Goal: Information Seeking & Learning: Learn about a topic

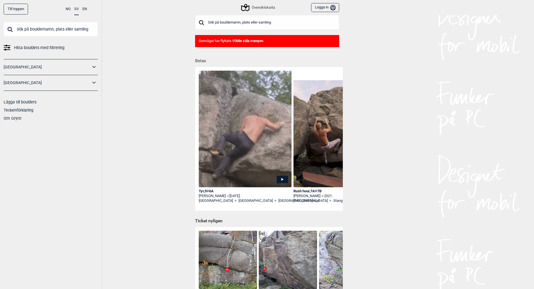
click at [92, 83] on icon at bounding box center [93, 83] width 7 height 8
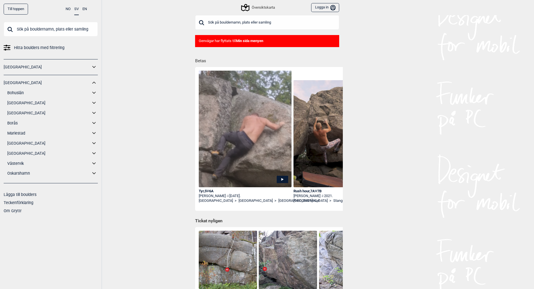
click at [13, 113] on link "[GEOGRAPHIC_DATA]" at bounding box center [48, 113] width 83 height 8
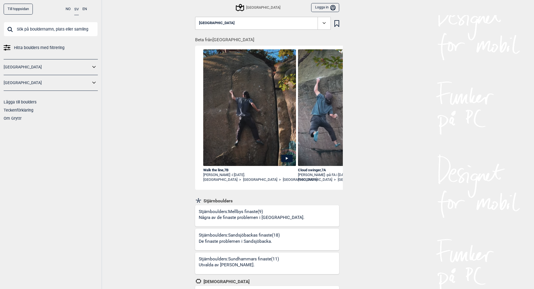
scroll to position [0, 832]
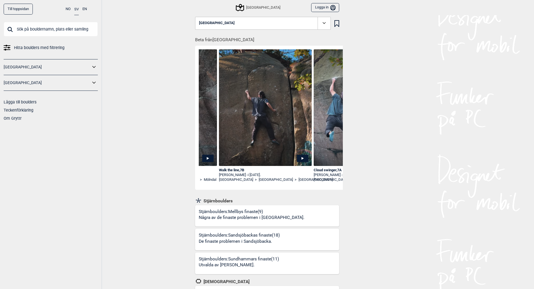
click at [302, 159] on icon at bounding box center [302, 158] width 2 height 3
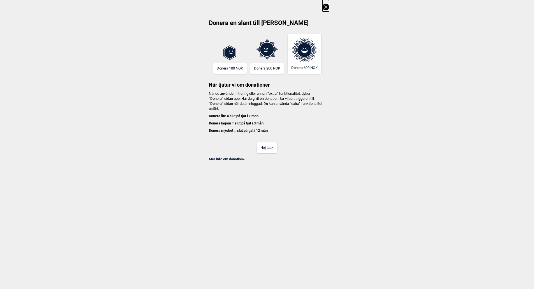
click at [327, 6] on icon at bounding box center [325, 6] width 3 height 3
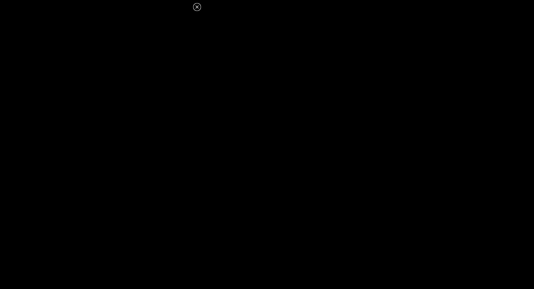
click at [198, 8] on icon at bounding box center [196, 6] width 3 height 3
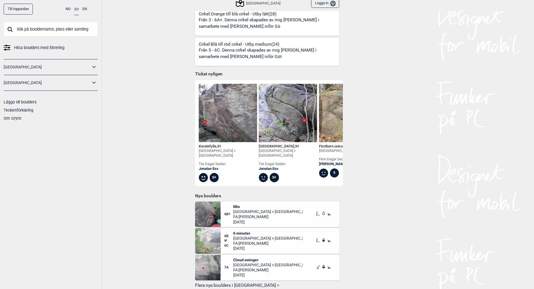
scroll to position [392, 0]
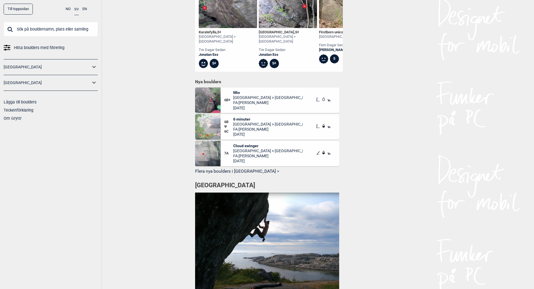
click at [222, 170] on button "Flera nya boulders i [GEOGRAPHIC_DATA] >" at bounding box center [267, 171] width 144 height 9
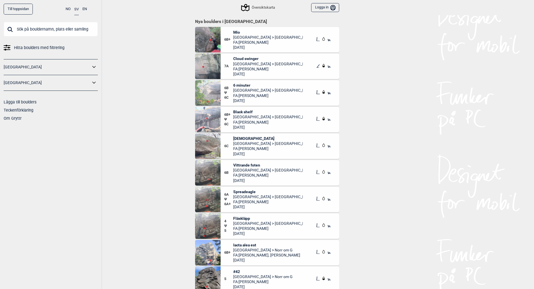
click at [235, 32] on span "Mio" at bounding box center [267, 32] width 69 height 5
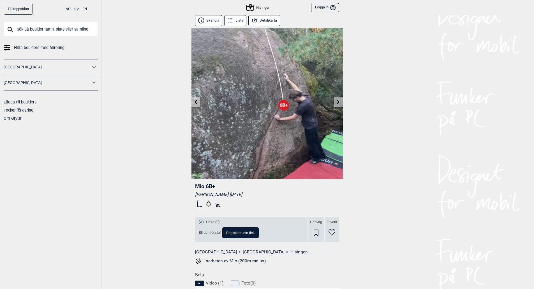
click at [264, 8] on div "Hisingen" at bounding box center [258, 7] width 24 height 7
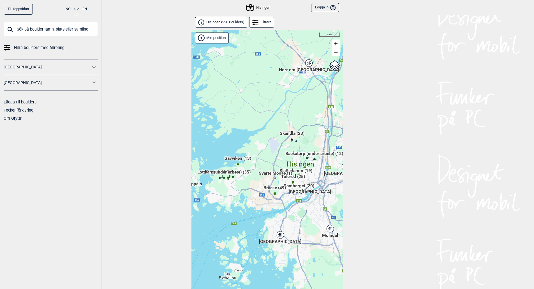
click at [225, 25] on link "Hisingen ( 220 Boulders )" at bounding box center [221, 22] width 52 height 11
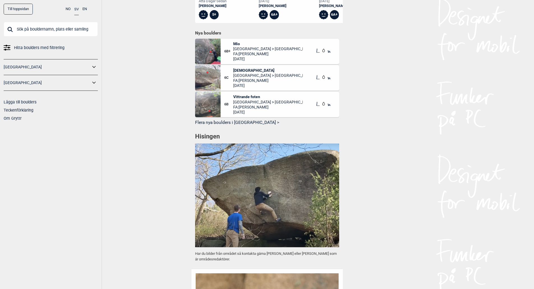
scroll to position [308, 0]
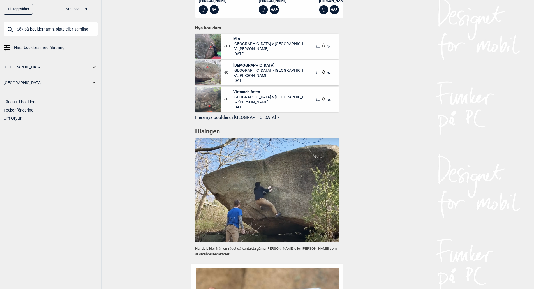
click at [236, 114] on button "Flera nya boulders i [GEOGRAPHIC_DATA] >" at bounding box center [267, 117] width 144 height 9
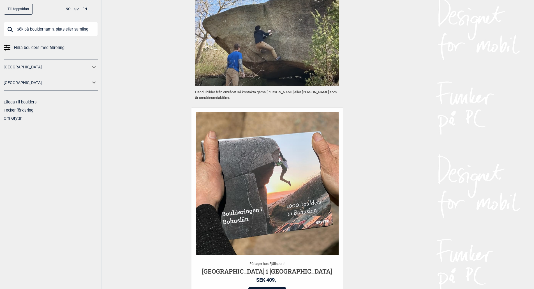
scroll to position [465, 0]
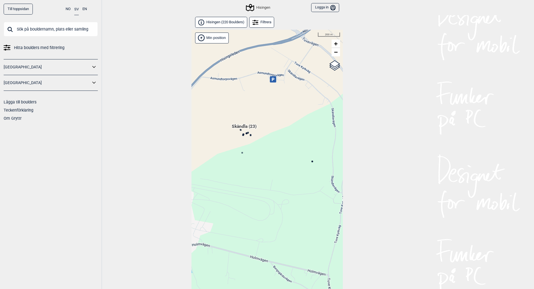
click at [312, 162] on circle at bounding box center [312, 161] width 2 height 2
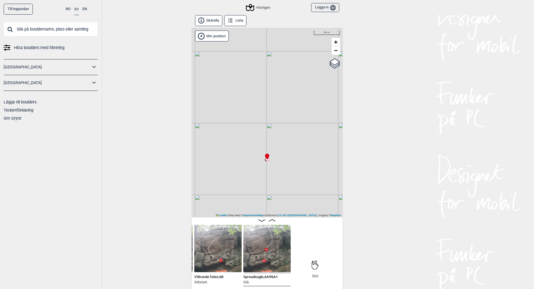
scroll to position [3, 0]
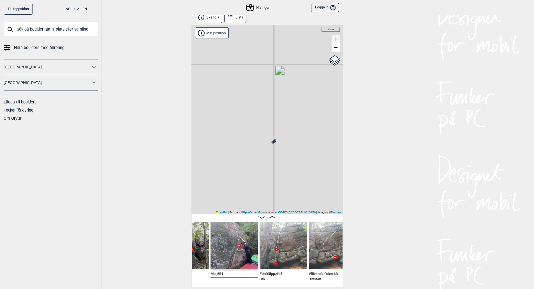
scroll to position [0, 975]
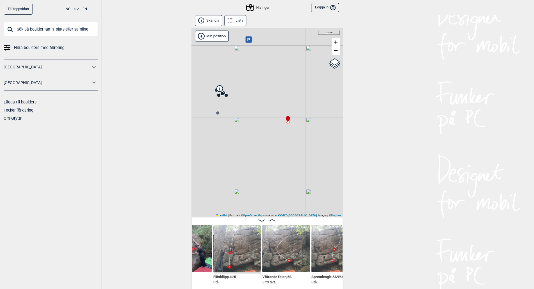
click at [209, 19] on button "Skändla" at bounding box center [208, 20] width 27 height 11
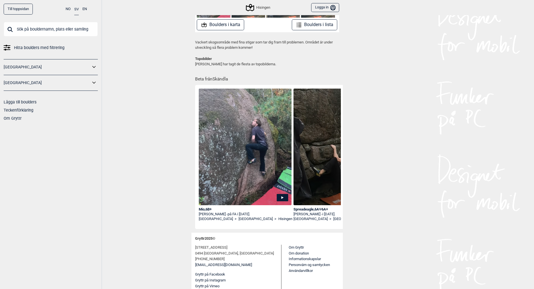
click at [227, 189] on img at bounding box center [245, 156] width 93 height 135
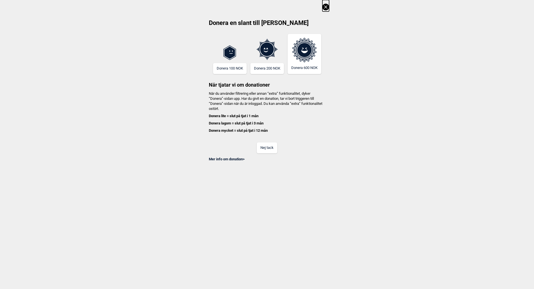
click at [327, 7] on icon at bounding box center [325, 7] width 7 height 7
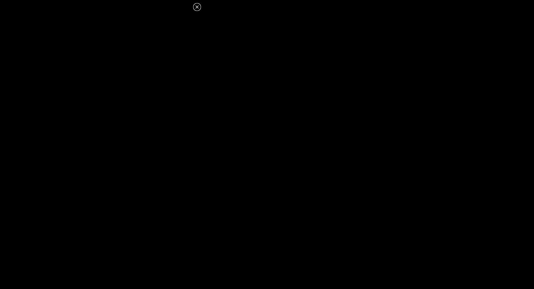
click button at bounding box center [197, 7] width 7 height 7
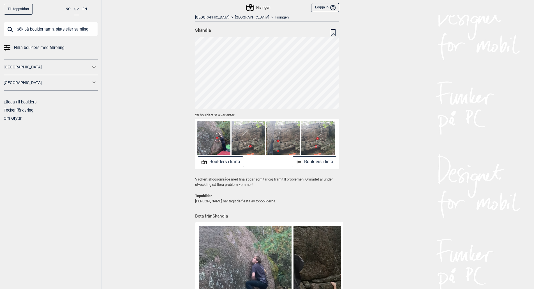
click at [252, 7] on icon at bounding box center [250, 7] width 11 height 11
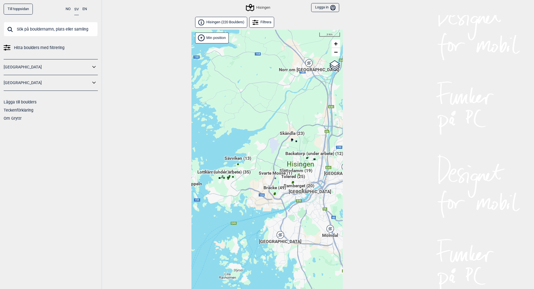
click at [287, 134] on span "Skändla (23)" at bounding box center [292, 135] width 25 height 11
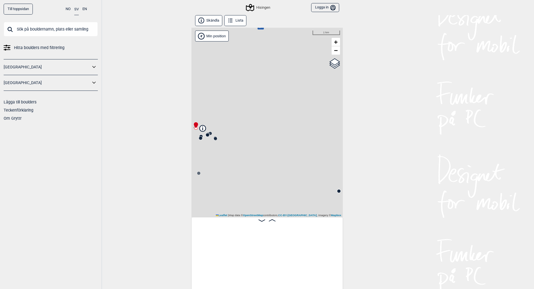
scroll to position [0, 44]
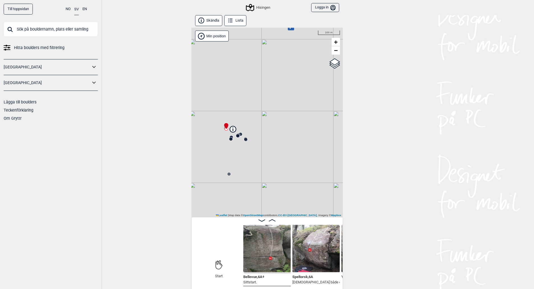
drag, startPoint x: 249, startPoint y: 132, endPoint x: 280, endPoint y: 133, distance: 30.3
click at [280, 133] on div "Hisingen Min position 100 m + − OpenStreetMap Google satellite Leaflet | Map da…" at bounding box center [266, 122] width 151 height 189
drag, startPoint x: 234, startPoint y: 124, endPoint x: 264, endPoint y: 117, distance: 30.9
click at [264, 117] on div "Hisingen Min position 30 m + − OpenStreetMap Google satellite Leaflet | Map dat…" at bounding box center [266, 122] width 151 height 189
click at [263, 131] on circle at bounding box center [261, 131] width 3 height 3
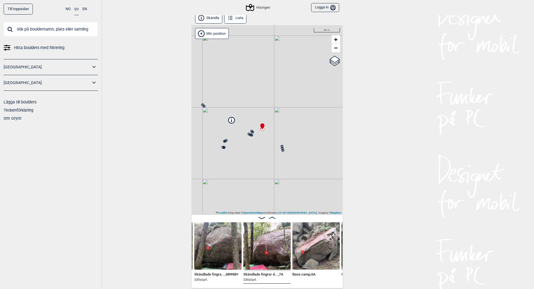
scroll to position [3, 0]
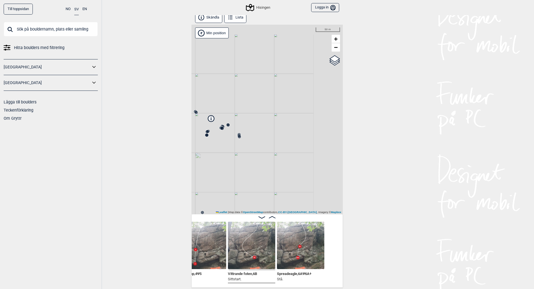
scroll to position [0, 1097]
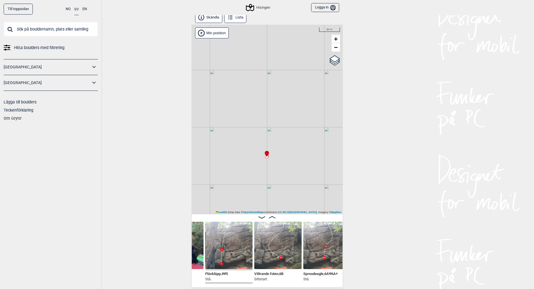
scroll to position [0, 1068]
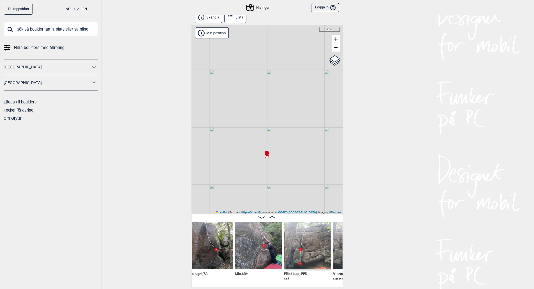
scroll to position [0, 971]
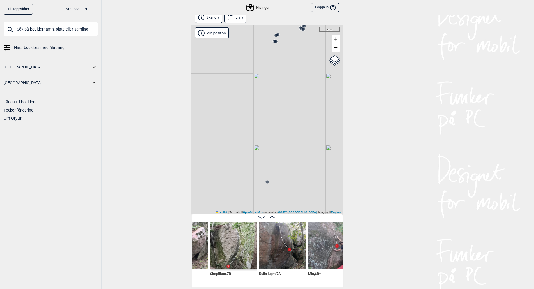
scroll to position [0, 908]
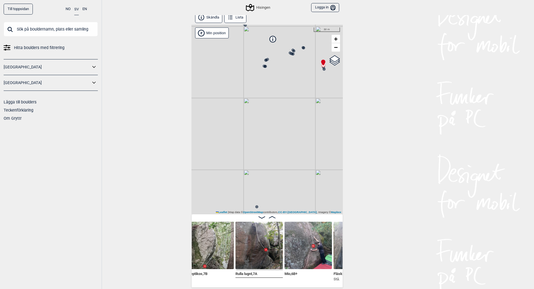
scroll to position [0, 937]
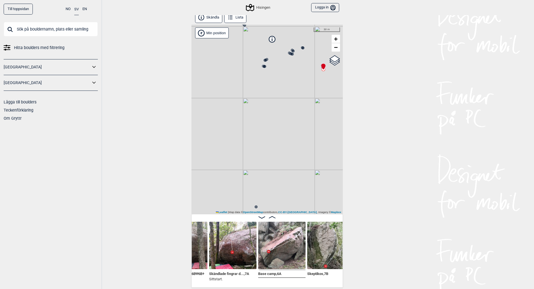
scroll to position [0, 808]
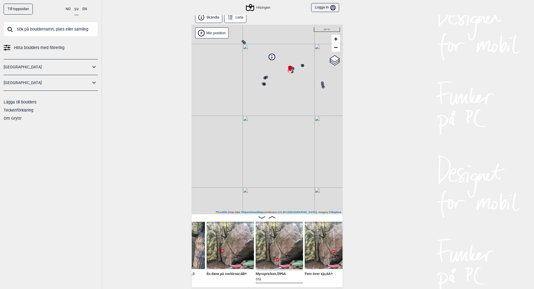
scroll to position [0, 452]
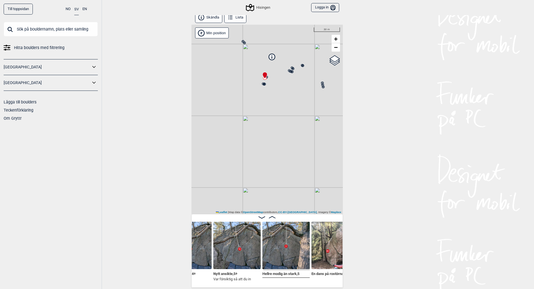
scroll to position [0, 366]
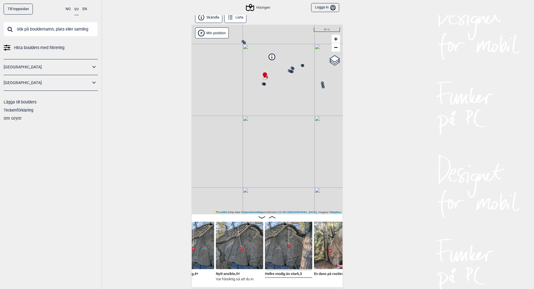
click at [263, 85] on circle at bounding box center [263, 83] width 3 height 3
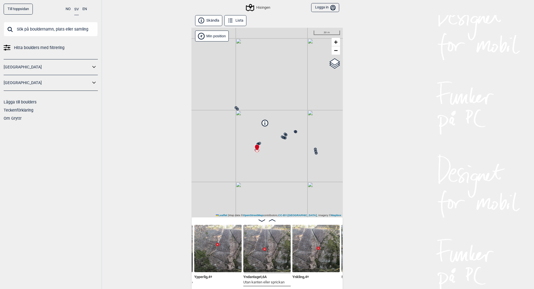
drag, startPoint x: 297, startPoint y: 136, endPoint x: 287, endPoint y: 164, distance: 29.8
click at [294, 182] on div "Hisingen Min position 30 m + − OpenStreetMap Google satellite Leaflet | Map dat…" at bounding box center [266, 122] width 151 height 189
click at [238, 108] on icon at bounding box center [237, 106] width 4 height 4
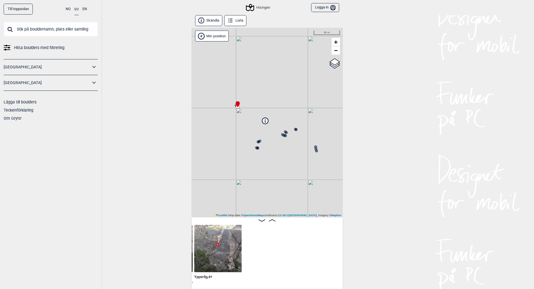
scroll to position [0, 44]
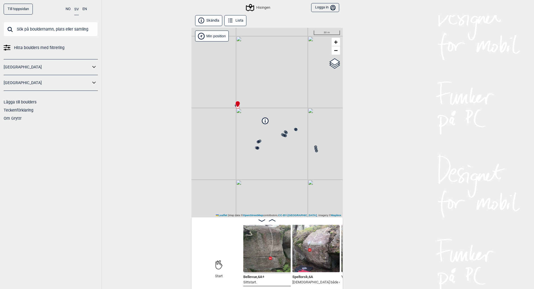
click at [230, 123] on div "Hisingen Min position 30 m + − OpenStreetMap Google satellite Leaflet | Map dat…" at bounding box center [266, 122] width 151 height 189
click at [234, 106] on circle at bounding box center [236, 106] width 4 height 4
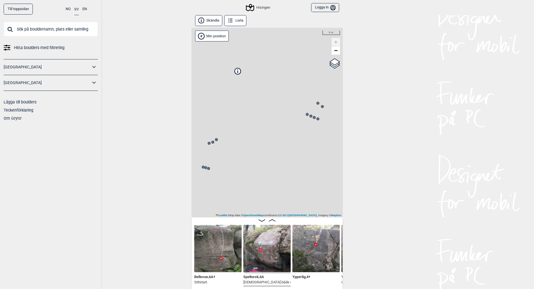
drag, startPoint x: 226, startPoint y: 157, endPoint x: 257, endPoint y: 149, distance: 32.3
click at [257, 149] on div "Hisingen Min position 5 m + − OpenStreetMap Google satellite Leaflet | Map data…" at bounding box center [266, 122] width 151 height 189
click at [331, 67] on span "Google satellite" at bounding box center [326, 67] width 20 height 3
click at [316, 67] on input "Google satellite" at bounding box center [314, 68] width 4 height 4
radio input "true"
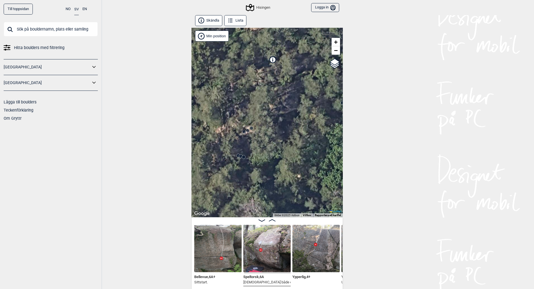
drag, startPoint x: 277, startPoint y: 145, endPoint x: 283, endPoint y: 141, distance: 7.5
click at [283, 141] on div "Hisingen Min position 5 m + − OpenStreetMap Google satellite Leaflet Kortkomman…" at bounding box center [266, 122] width 151 height 189
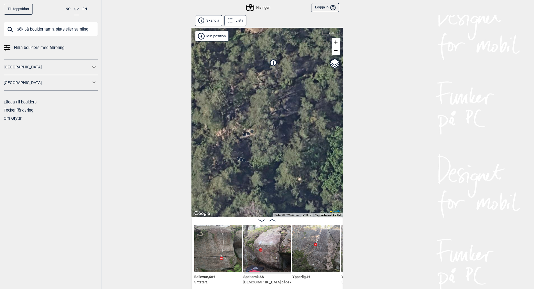
drag, startPoint x: 252, startPoint y: 143, endPoint x: 252, endPoint y: 146, distance: 3.1
click at [252, 146] on div "Hisingen Min position 5 m + − OpenStreetMap Google satellite Leaflet Kortkomman…" at bounding box center [266, 122] width 151 height 189
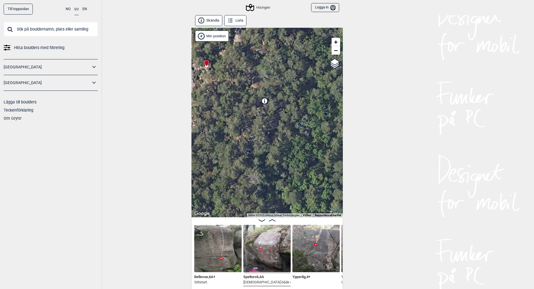
click at [250, 139] on circle at bounding box center [249, 138] width 3 height 3
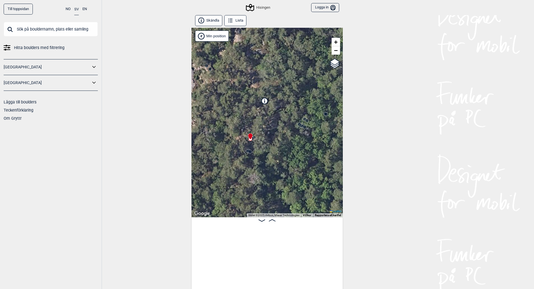
scroll to position [0, 387]
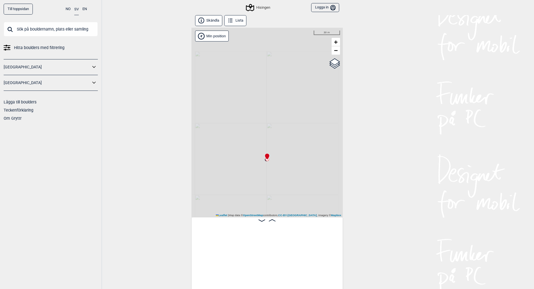
scroll to position [0, 1089]
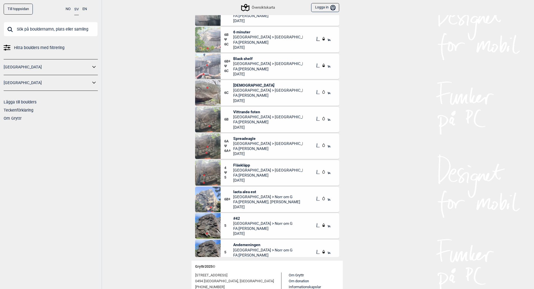
scroll to position [28, 0]
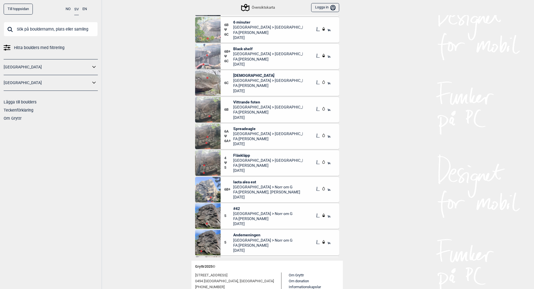
click at [242, 182] on span "Iacta alea est" at bounding box center [266, 181] width 67 height 5
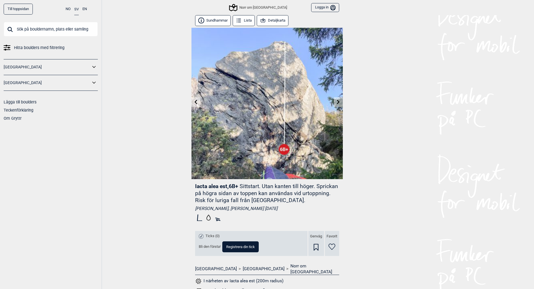
click at [273, 24] on button "Detaljkarta" at bounding box center [273, 20] width 32 height 11
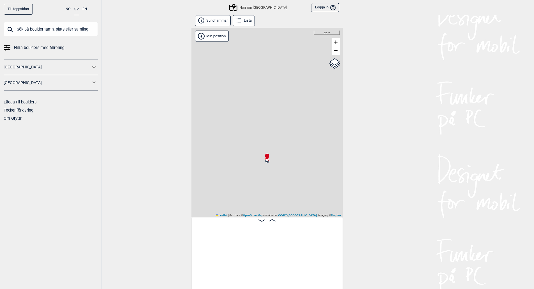
scroll to position [0, 1846]
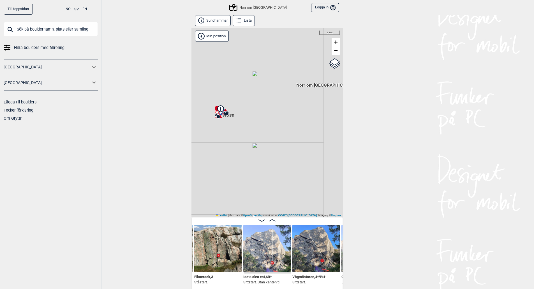
drag, startPoint x: 256, startPoint y: 147, endPoint x: 217, endPoint y: 115, distance: 50.7
click at [217, 115] on icon at bounding box center [218, 116] width 4 height 4
drag, startPoint x: 240, startPoint y: 130, endPoint x: 227, endPoint y: 119, distance: 16.5
click at [227, 119] on div "[PERSON_NAME] Norr om [GEOGRAPHIC_DATA]" at bounding box center [266, 122] width 151 height 189
drag, startPoint x: 217, startPoint y: 117, endPoint x: 223, endPoint y: 157, distance: 40.0
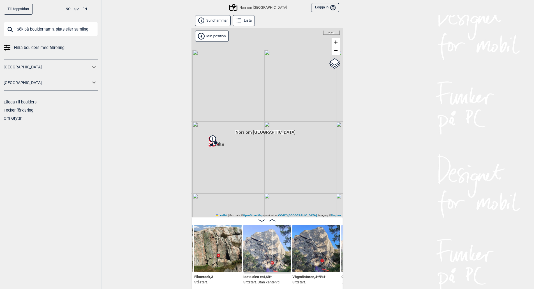
click at [223, 157] on div "[PERSON_NAME] Norr om [GEOGRAPHIC_DATA]" at bounding box center [266, 122] width 151 height 189
drag, startPoint x: 229, startPoint y: 151, endPoint x: 240, endPoint y: 174, distance: 25.9
click at [240, 174] on div "[PERSON_NAME] Norr om [GEOGRAPHIC_DATA]" at bounding box center [266, 122] width 151 height 189
drag, startPoint x: 264, startPoint y: 133, endPoint x: 221, endPoint y: 185, distance: 67.4
click at [221, 184] on div "[PERSON_NAME] Norr om [GEOGRAPHIC_DATA]" at bounding box center [266, 122] width 151 height 189
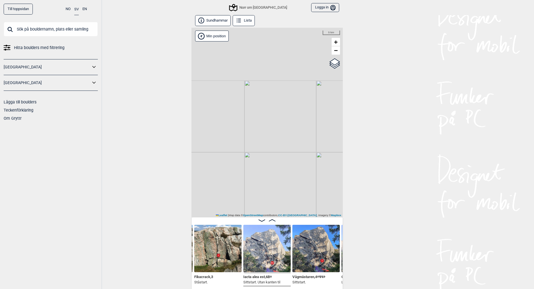
drag, startPoint x: 256, startPoint y: 104, endPoint x: 251, endPoint y: 162, distance: 58.5
click at [251, 162] on div "[PERSON_NAME] Norr om [GEOGRAPHIC_DATA]" at bounding box center [266, 122] width 151 height 189
drag, startPoint x: 255, startPoint y: 110, endPoint x: 250, endPoint y: 127, distance: 17.2
click at [250, 127] on div "[PERSON_NAME] Norr om [GEOGRAPHIC_DATA]" at bounding box center [266, 122] width 151 height 189
drag, startPoint x: 255, startPoint y: 134, endPoint x: 262, endPoint y: 125, distance: 11.3
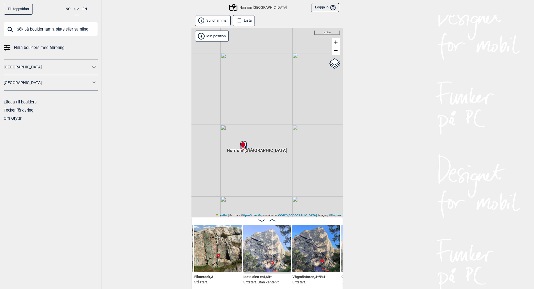
click at [262, 125] on div "[PERSON_NAME] Norr om [GEOGRAPHIC_DATA]" at bounding box center [266, 122] width 151 height 189
drag, startPoint x: 252, startPoint y: 162, endPoint x: 223, endPoint y: 153, distance: 30.1
click at [223, 153] on div "[PERSON_NAME] Norr om [GEOGRAPHIC_DATA]" at bounding box center [266, 122] width 151 height 189
drag, startPoint x: 219, startPoint y: 136, endPoint x: 264, endPoint y: 143, distance: 45.4
click at [264, 143] on div "[PERSON_NAME] Norr om [GEOGRAPHIC_DATA]" at bounding box center [266, 122] width 151 height 189
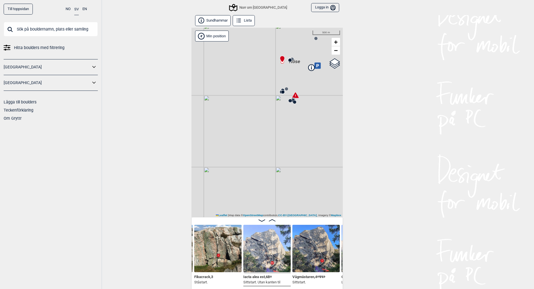
drag, startPoint x: 269, startPoint y: 130, endPoint x: 252, endPoint y: 115, distance: 22.8
click at [252, 115] on div "[PERSON_NAME] Norr om [GEOGRAPHIC_DATA]" at bounding box center [266, 122] width 151 height 189
drag, startPoint x: 273, startPoint y: 125, endPoint x: 289, endPoint y: 133, distance: 18.3
click at [289, 133] on div "[PERSON_NAME] Norr om [GEOGRAPHIC_DATA]" at bounding box center [266, 122] width 151 height 189
drag, startPoint x: 277, startPoint y: 105, endPoint x: 228, endPoint y: 106, distance: 49.3
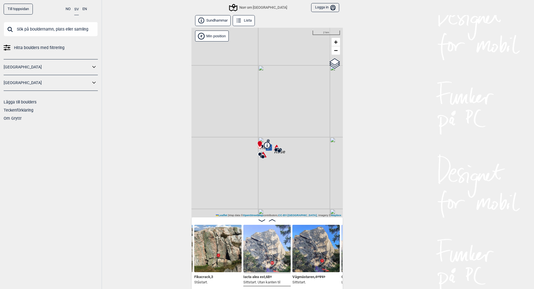
click at [228, 106] on div "[PERSON_NAME] Norr om [GEOGRAPHIC_DATA]" at bounding box center [266, 122] width 151 height 189
drag, startPoint x: 228, startPoint y: 132, endPoint x: 222, endPoint y: 129, distance: 7.2
click at [223, 129] on div "[PERSON_NAME] Norr om [GEOGRAPHIC_DATA]" at bounding box center [266, 122] width 151 height 189
drag, startPoint x: 246, startPoint y: 144, endPoint x: 232, endPoint y: 146, distance: 14.2
click at [232, 146] on div "[PERSON_NAME] Norr om [GEOGRAPHIC_DATA]" at bounding box center [266, 122] width 151 height 189
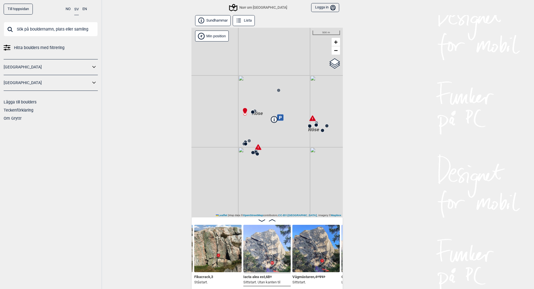
click at [274, 120] on icon at bounding box center [274, 119] width 6 height 6
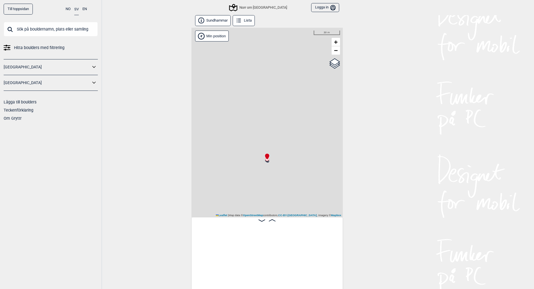
scroll to position [0, 1846]
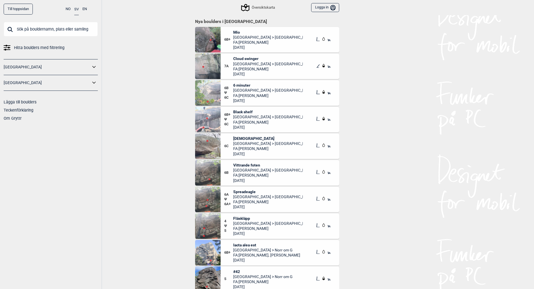
click at [95, 83] on icon at bounding box center [93, 83] width 3 height 2
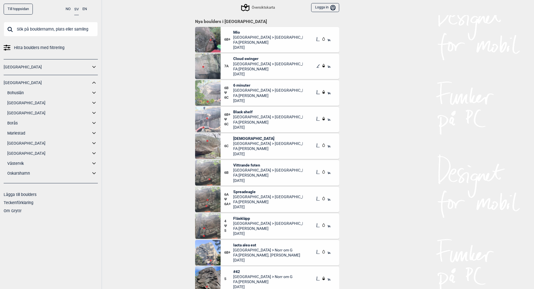
click at [94, 114] on icon at bounding box center [93, 113] width 3 height 2
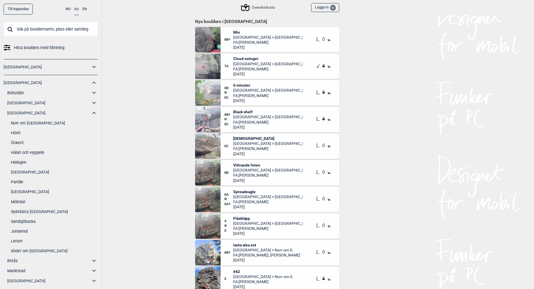
click at [29, 191] on link "[GEOGRAPHIC_DATA]" at bounding box center [54, 192] width 87 height 8
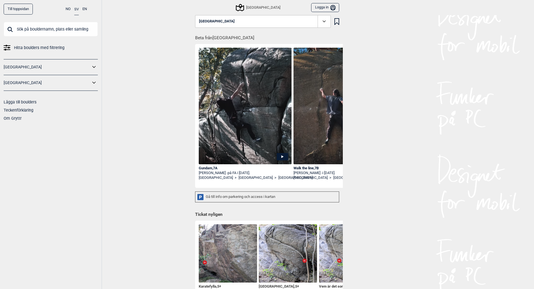
click at [94, 82] on icon at bounding box center [93, 83] width 7 height 8
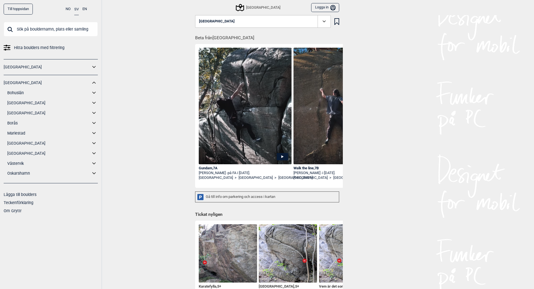
click at [93, 113] on icon at bounding box center [93, 113] width 7 height 8
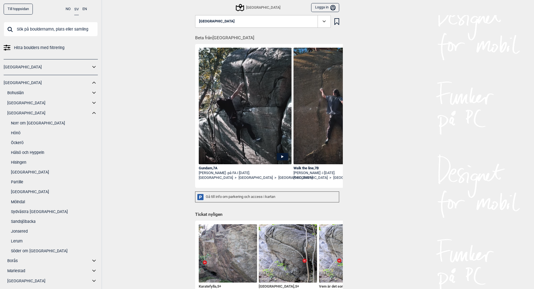
click at [34, 212] on link "Sydvästra [GEOGRAPHIC_DATA]" at bounding box center [54, 212] width 87 height 8
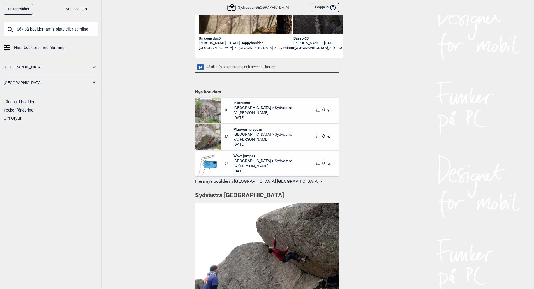
scroll to position [140, 0]
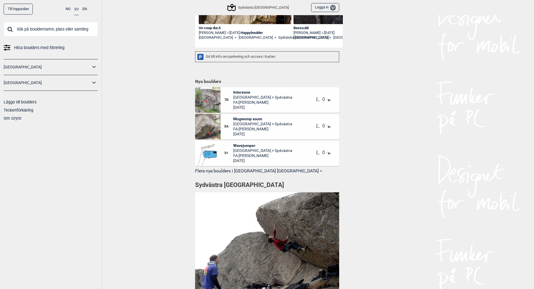
click at [210, 102] on img at bounding box center [207, 99] width 25 height 25
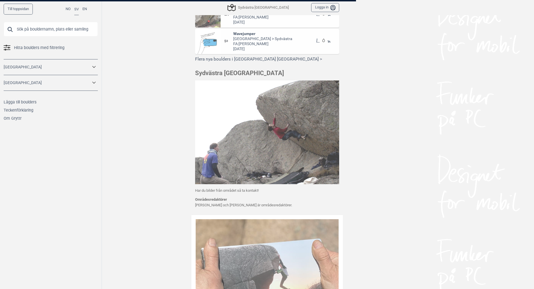
scroll to position [252, 0]
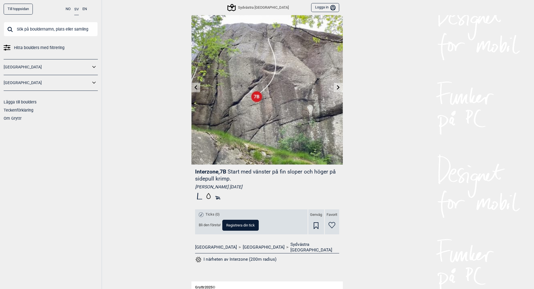
scroll to position [2, 0]
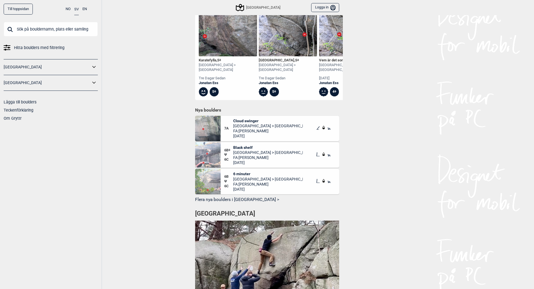
scroll to position [280, 0]
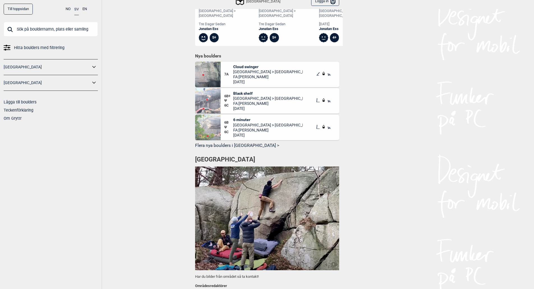
click at [248, 145] on button "Flera nya boulders i [GEOGRAPHIC_DATA] >" at bounding box center [267, 145] width 144 height 9
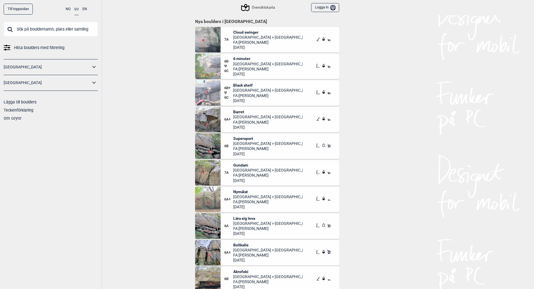
click at [243, 165] on span "Gundam" at bounding box center [267, 164] width 69 height 5
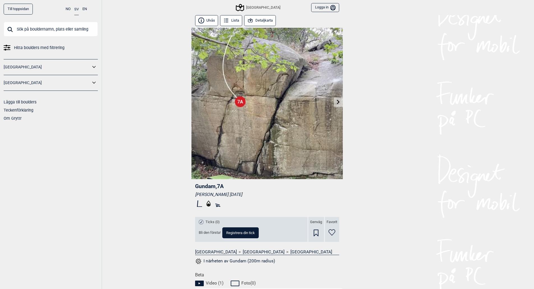
click at [339, 102] on icon at bounding box center [338, 101] width 3 height 4
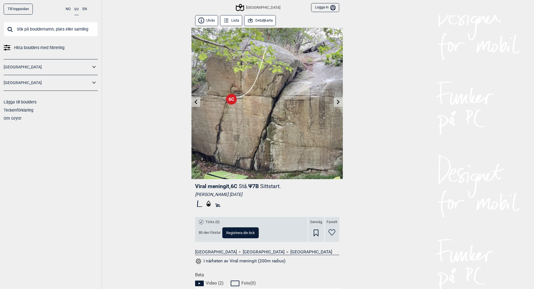
click at [197, 101] on icon at bounding box center [195, 101] width 4 height 4
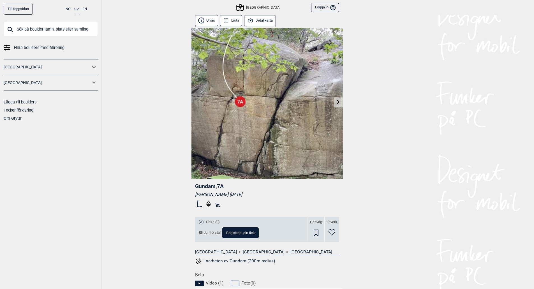
click at [336, 102] on icon at bounding box center [338, 101] width 4 height 4
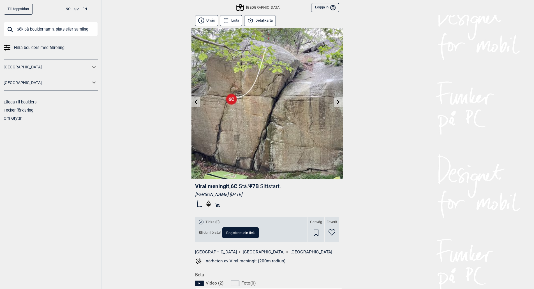
click at [194, 102] on icon at bounding box center [195, 101] width 4 height 4
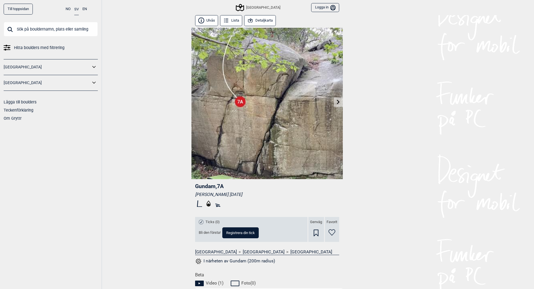
click at [336, 102] on icon at bounding box center [338, 101] width 4 height 4
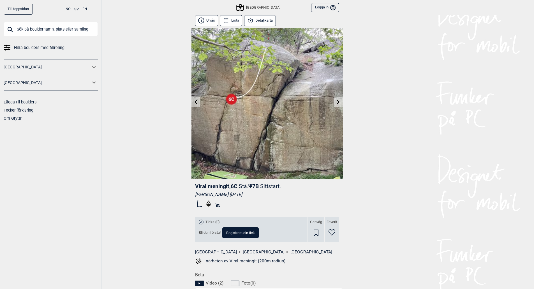
click at [191, 101] on link at bounding box center [195, 101] width 9 height 9
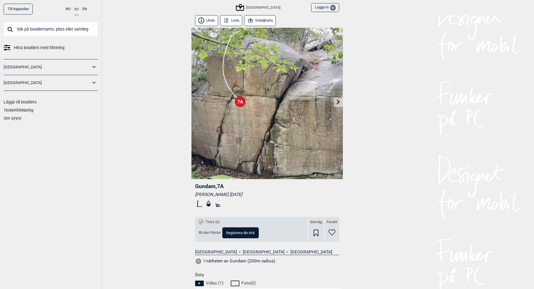
click at [339, 101] on icon at bounding box center [338, 101] width 4 height 4
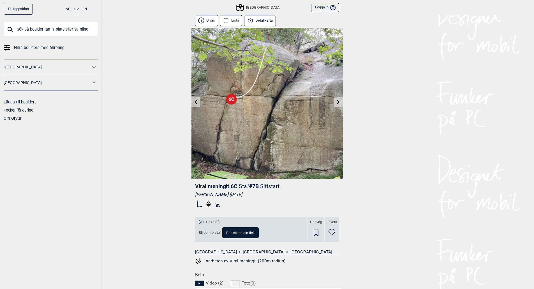
click at [195, 103] on icon at bounding box center [195, 101] width 4 height 4
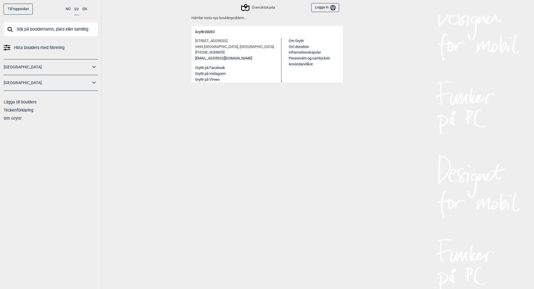
scroll to position [280, 0]
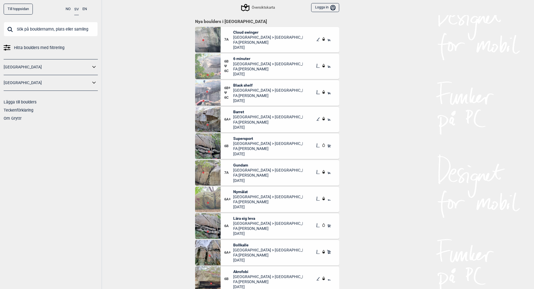
click at [240, 57] on span "6 minuter" at bounding box center [267, 58] width 69 height 5
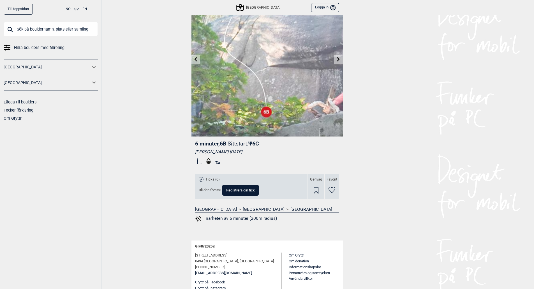
scroll to position [51, 0]
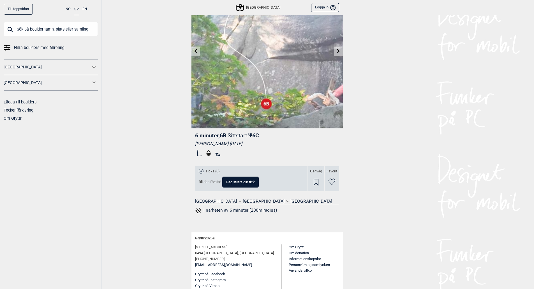
click at [204, 143] on div "Vilhelm Thoresson 2025.09.25" at bounding box center [267, 144] width 144 height 6
drag, startPoint x: 204, startPoint y: 143, endPoint x: 217, endPoint y: 143, distance: 12.6
click at [217, 143] on div "Vilhelm Thoresson 2025.09.25" at bounding box center [267, 144] width 144 height 6
copy div "[PERSON_NAME]"
click at [162, 123] on div "Till toppsidan NO SV EN Hitta boulders med filtrering Norge Sverige Lägga till …" at bounding box center [267, 93] width 534 height 289
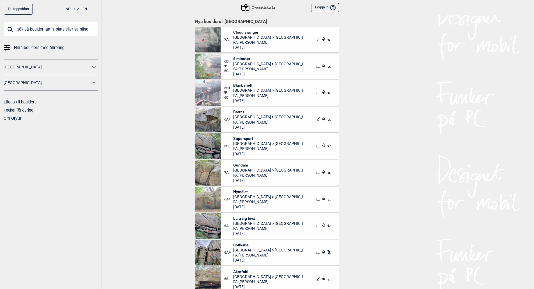
click at [243, 85] on span "Black shelf" at bounding box center [267, 85] width 69 height 5
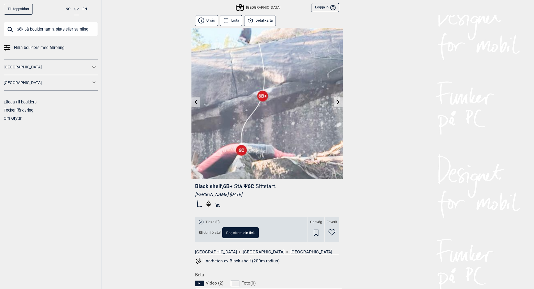
scroll to position [28, 0]
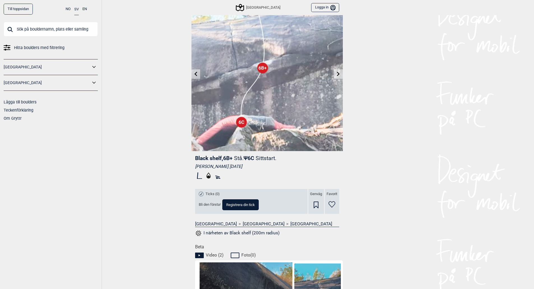
click at [204, 164] on div "Marcello Mårtensson 2025.09.25" at bounding box center [267, 167] width 144 height 6
click at [205, 166] on div "Marcello Mårtensson 2025.09.25" at bounding box center [267, 167] width 144 height 6
drag, startPoint x: 205, startPoint y: 166, endPoint x: 219, endPoint y: 167, distance: 13.4
click at [219, 167] on div "Marcello Mårtensson 2025.09.25" at bounding box center [267, 167] width 144 height 6
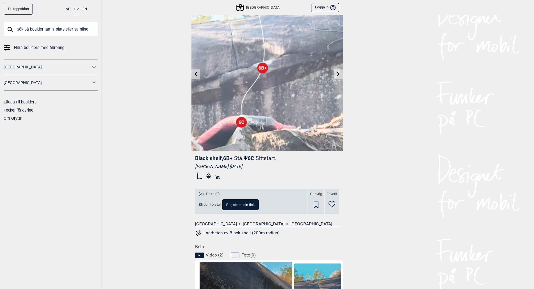
click at [335, 169] on div "Marcello Mårtensson 2025.09.25" at bounding box center [267, 167] width 144 height 6
click at [337, 73] on icon at bounding box center [338, 73] width 3 height 4
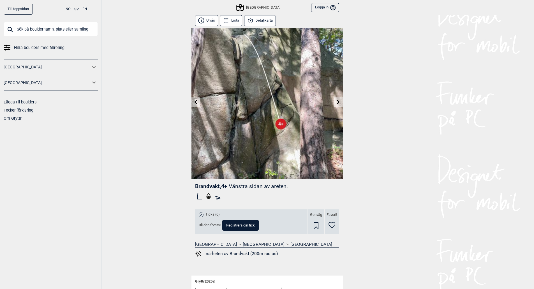
click at [336, 104] on icon at bounding box center [338, 101] width 4 height 4
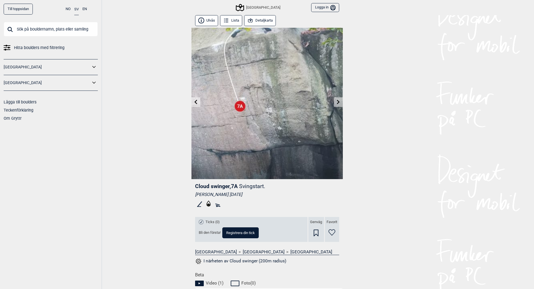
click at [336, 104] on icon at bounding box center [338, 101] width 4 height 4
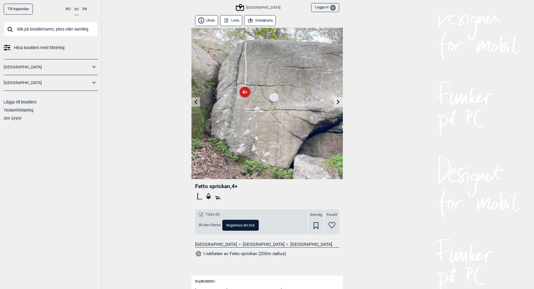
click at [195, 102] on icon at bounding box center [195, 101] width 3 height 4
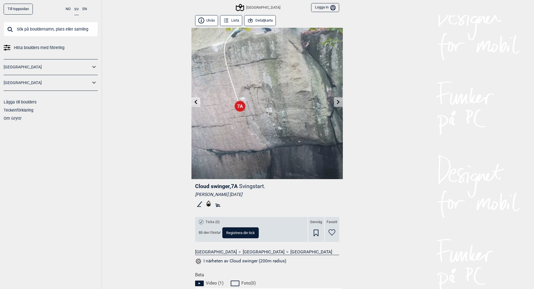
click at [195, 102] on icon at bounding box center [195, 101] width 3 height 4
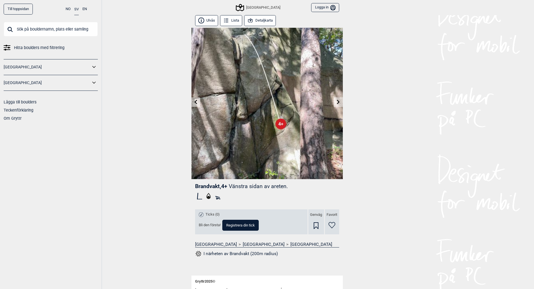
click at [195, 102] on icon at bounding box center [195, 101] width 3 height 4
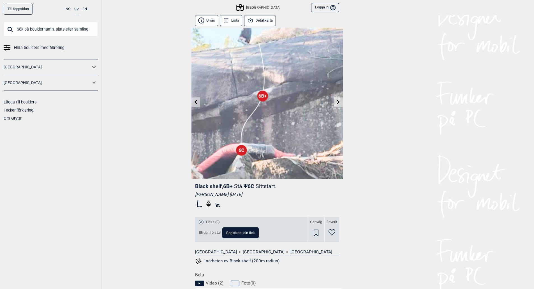
click at [195, 102] on icon at bounding box center [195, 101] width 3 height 4
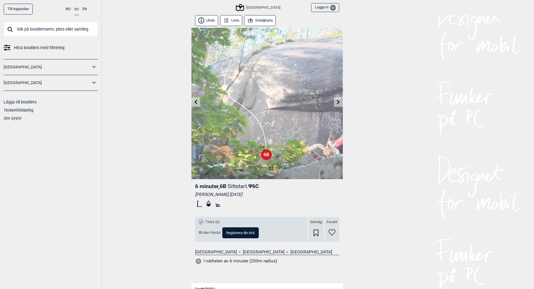
click at [337, 102] on icon at bounding box center [338, 101] width 4 height 4
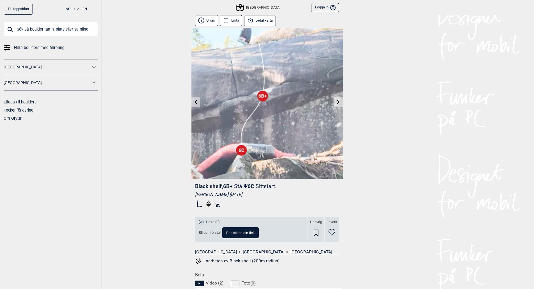
click at [195, 101] on icon at bounding box center [195, 101] width 4 height 4
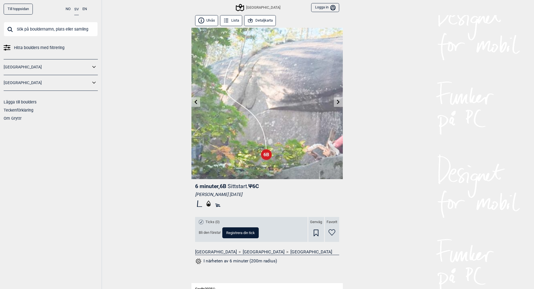
click at [335, 103] on link at bounding box center [338, 101] width 9 height 9
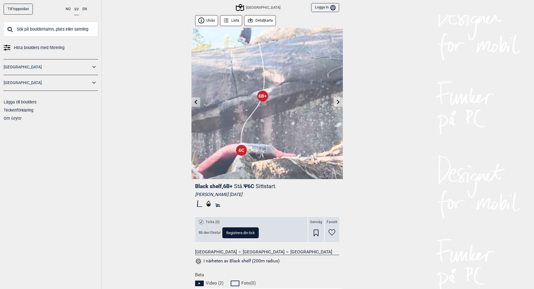
click at [194, 103] on icon at bounding box center [195, 101] width 4 height 4
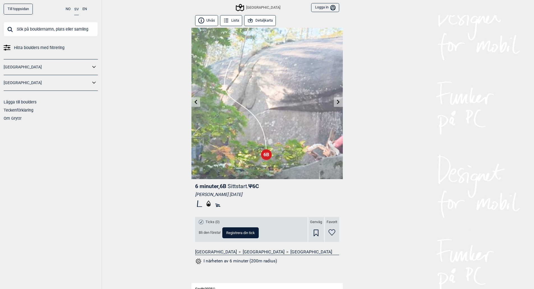
click at [194, 103] on icon at bounding box center [195, 101] width 4 height 4
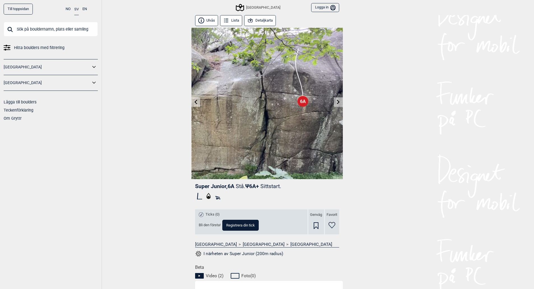
click at [339, 102] on icon at bounding box center [338, 101] width 3 height 4
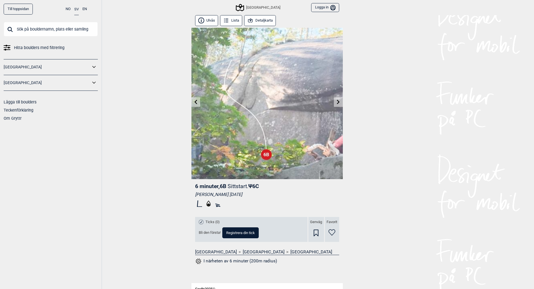
click at [336, 101] on icon at bounding box center [338, 101] width 4 height 4
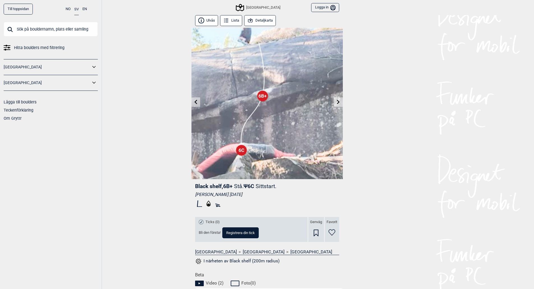
click at [197, 101] on icon at bounding box center [195, 101] width 4 height 4
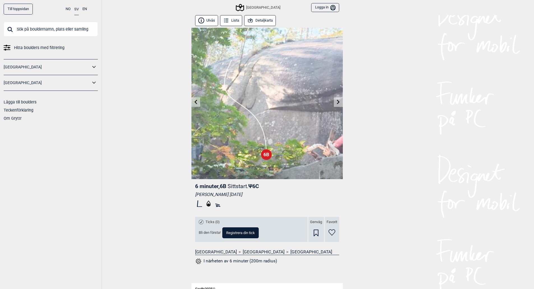
click at [338, 102] on icon at bounding box center [338, 101] width 4 height 4
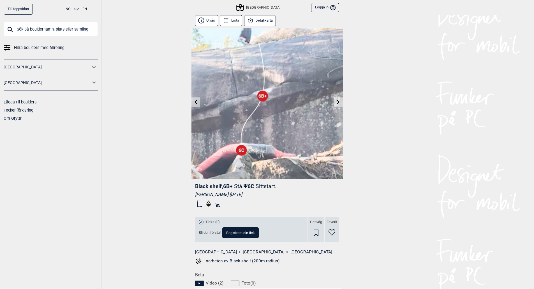
click at [338, 102] on icon at bounding box center [338, 101] width 4 height 4
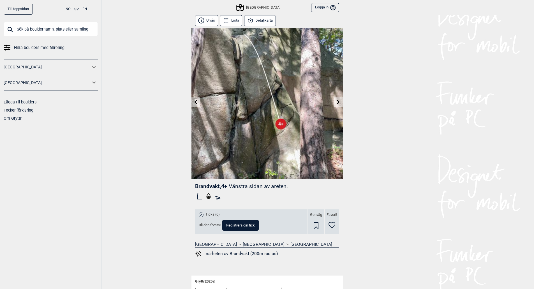
click at [338, 102] on icon at bounding box center [338, 101] width 4 height 4
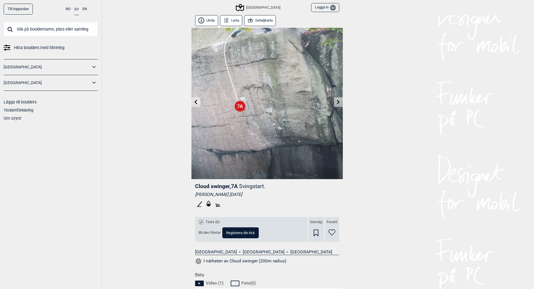
click at [196, 100] on icon at bounding box center [195, 101] width 4 height 4
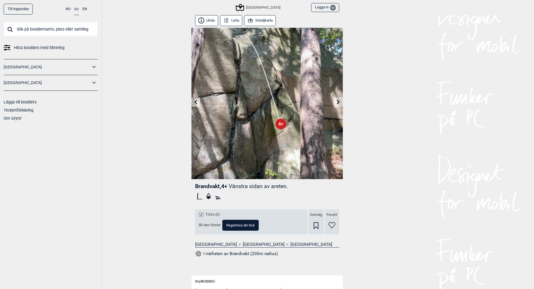
click at [196, 101] on icon at bounding box center [195, 101] width 4 height 4
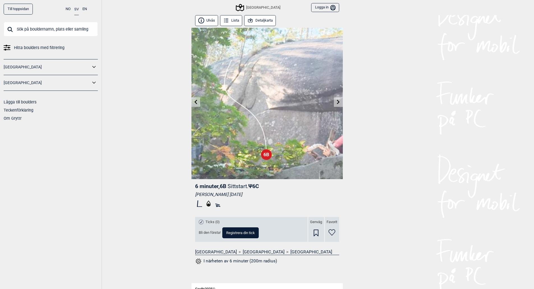
click at [196, 101] on icon at bounding box center [195, 101] width 4 height 4
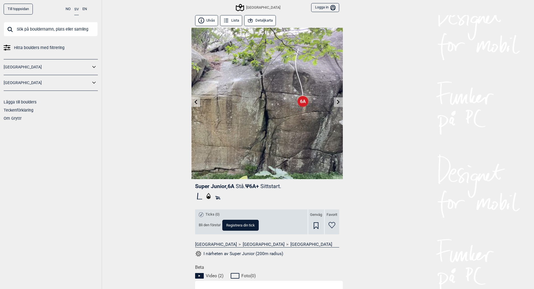
click at [196, 101] on icon at bounding box center [195, 101] width 4 height 4
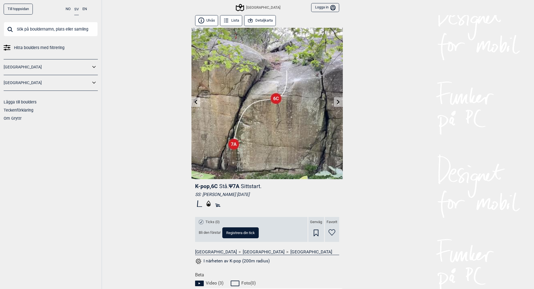
click at [338, 102] on icon at bounding box center [338, 101] width 4 height 4
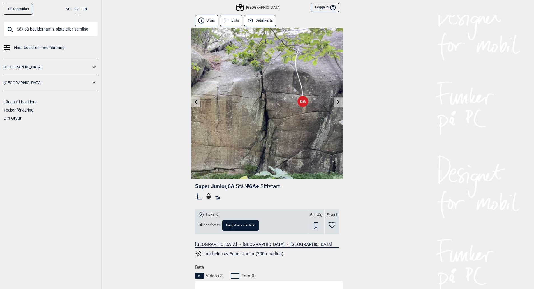
click at [198, 100] on link at bounding box center [195, 101] width 9 height 9
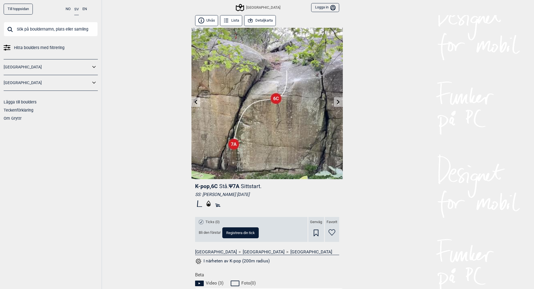
click at [198, 100] on link at bounding box center [195, 101] width 9 height 9
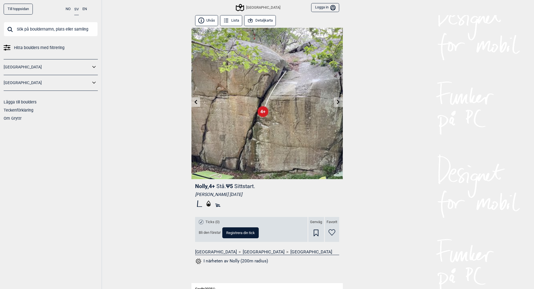
click at [198, 100] on link at bounding box center [195, 101] width 9 height 9
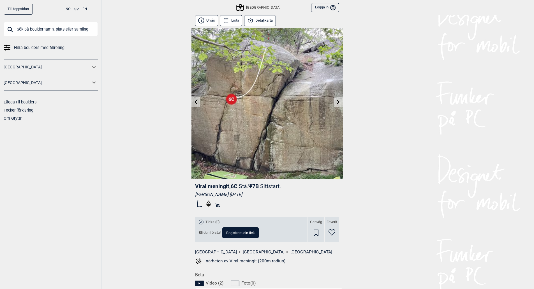
click at [337, 103] on icon at bounding box center [338, 101] width 4 height 4
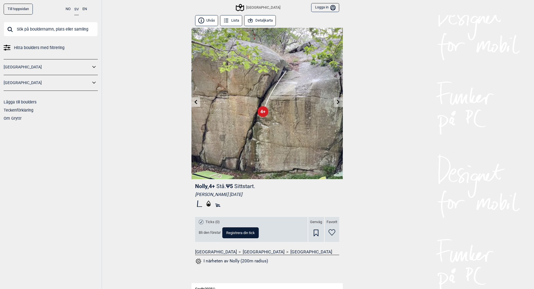
click at [337, 103] on icon at bounding box center [338, 101] width 4 height 4
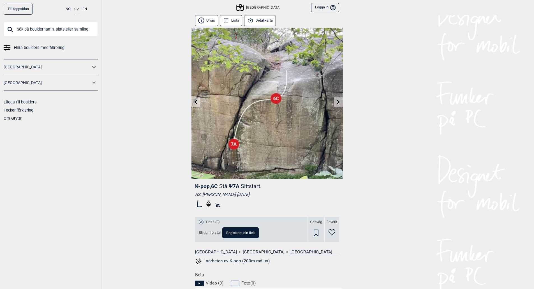
click at [337, 103] on icon at bounding box center [338, 101] width 4 height 4
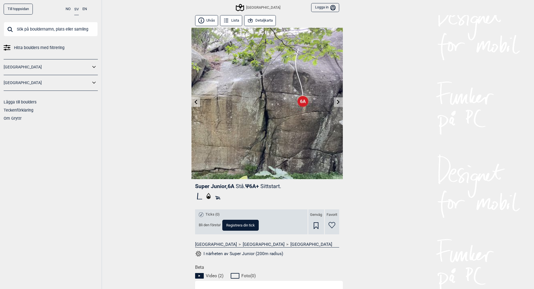
click at [337, 103] on icon at bounding box center [338, 101] width 4 height 4
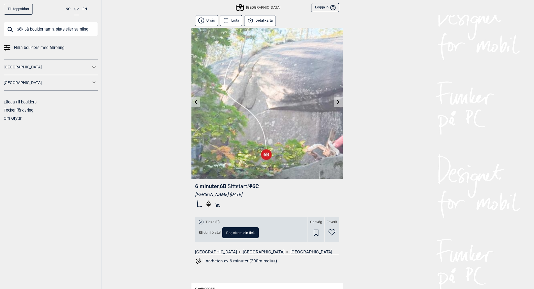
click at [197, 99] on icon at bounding box center [195, 101] width 4 height 4
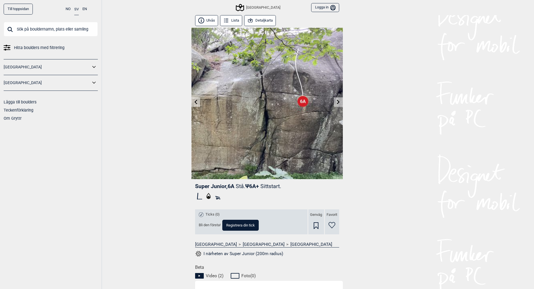
click at [336, 101] on icon at bounding box center [338, 101] width 4 height 4
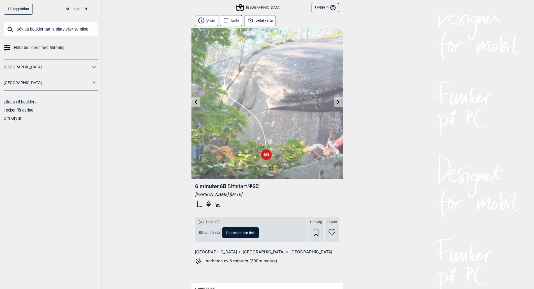
click at [197, 102] on icon at bounding box center [195, 101] width 4 height 4
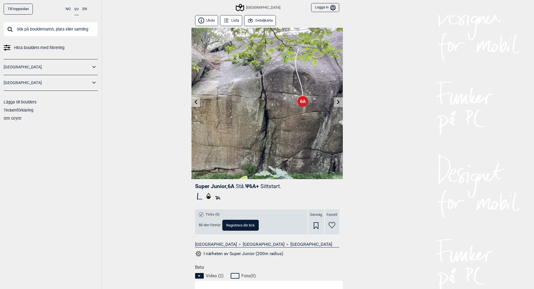
click at [197, 102] on icon at bounding box center [195, 101] width 4 height 4
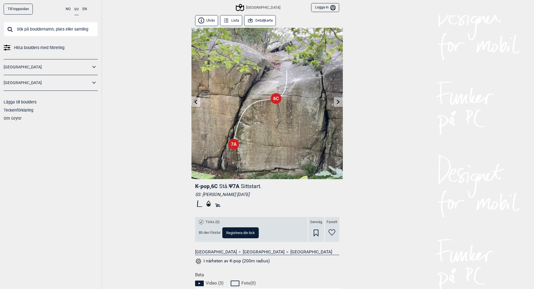
click at [339, 102] on icon at bounding box center [338, 101] width 4 height 4
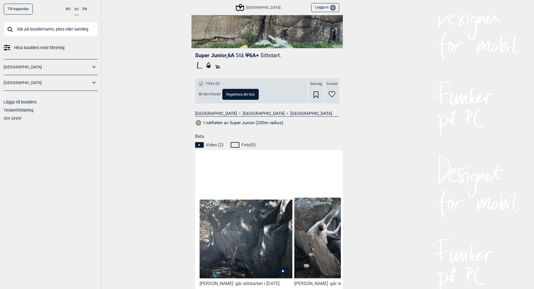
scroll to position [168, 0]
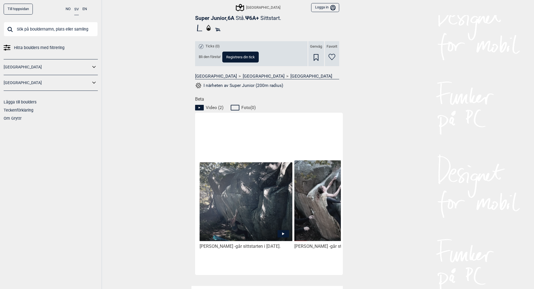
click at [263, 223] on img at bounding box center [245, 201] width 92 height 79
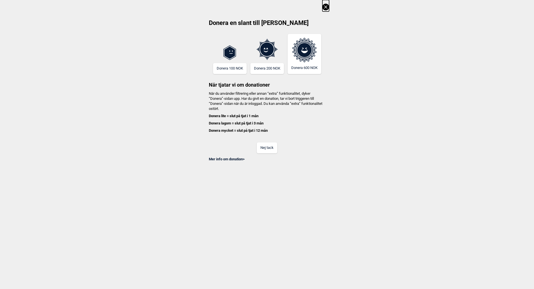
click at [326, 8] on icon at bounding box center [325, 7] width 7 height 7
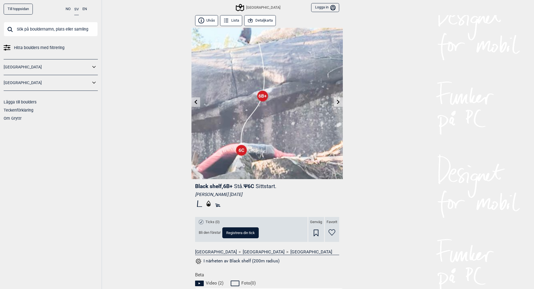
scroll to position [28, 0]
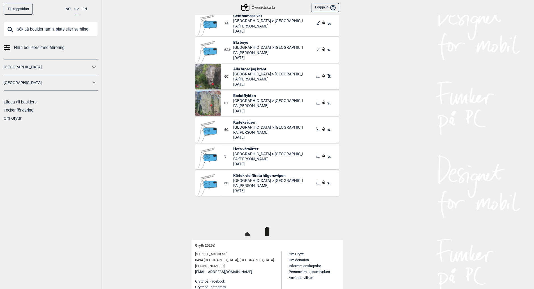
scroll to position [1569, 0]
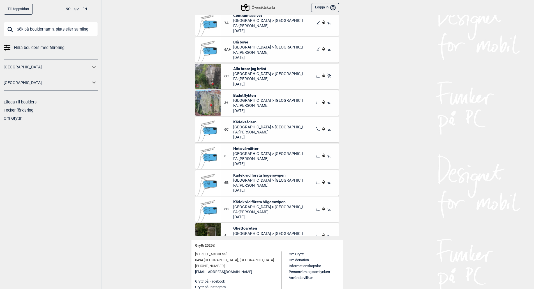
click at [209, 76] on img at bounding box center [207, 76] width 25 height 25
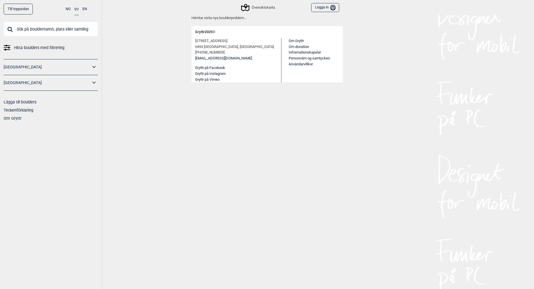
scroll to position [3, 0]
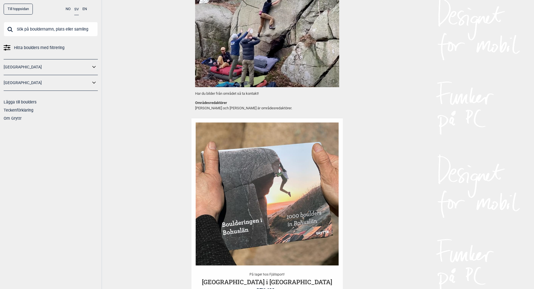
scroll to position [463, 0]
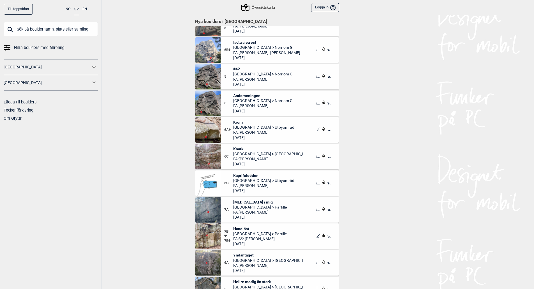
scroll to position [196, 0]
click at [235, 121] on span "Krom" at bounding box center [263, 121] width 61 height 5
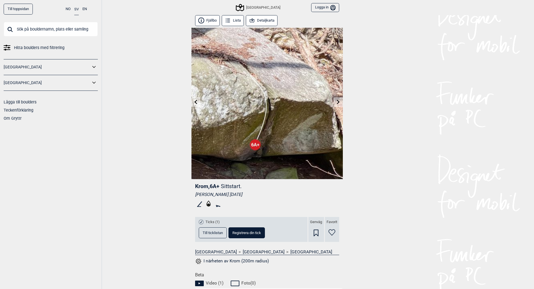
click at [197, 101] on icon at bounding box center [195, 101] width 4 height 4
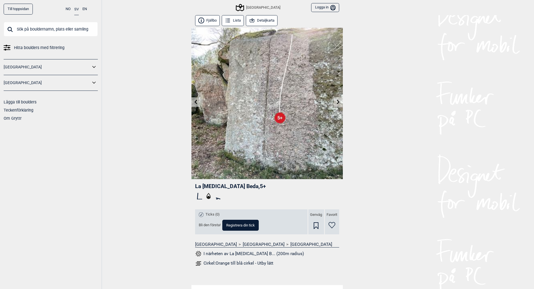
click at [338, 103] on icon at bounding box center [338, 101] width 4 height 4
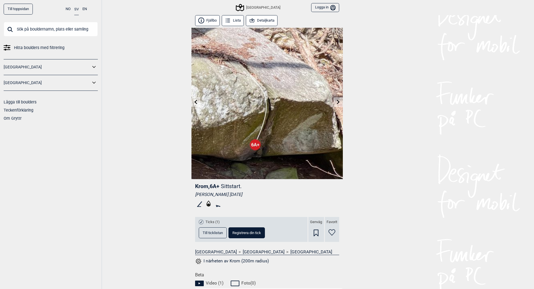
click at [338, 103] on icon at bounding box center [338, 101] width 4 height 4
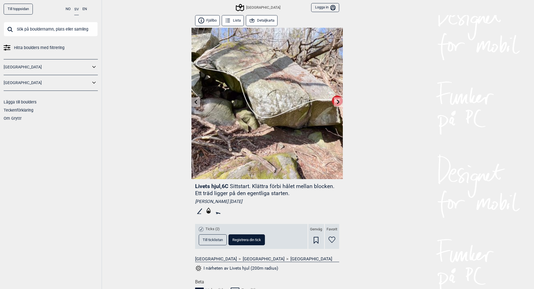
click at [338, 103] on icon at bounding box center [338, 101] width 4 height 4
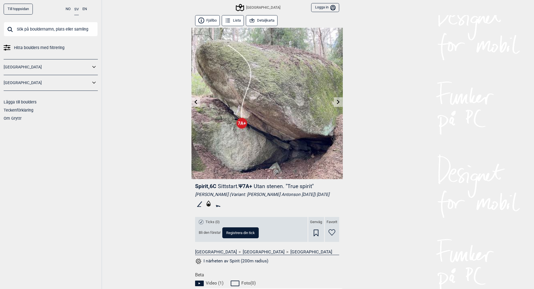
click at [194, 101] on icon at bounding box center [195, 101] width 4 height 4
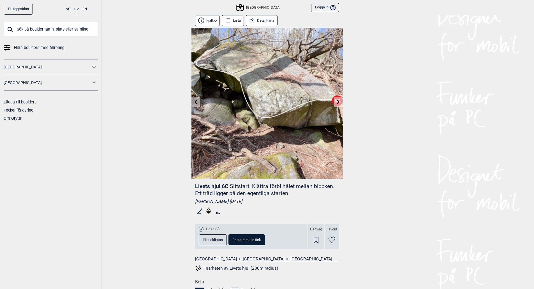
click at [339, 101] on icon at bounding box center [338, 101] width 4 height 4
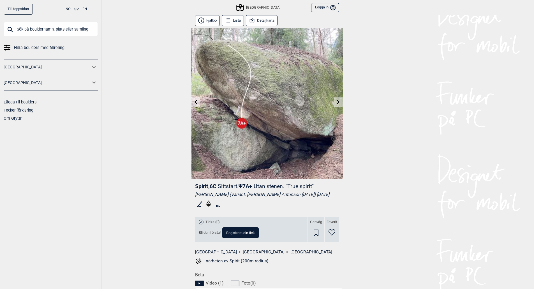
click at [339, 101] on icon at bounding box center [338, 101] width 4 height 4
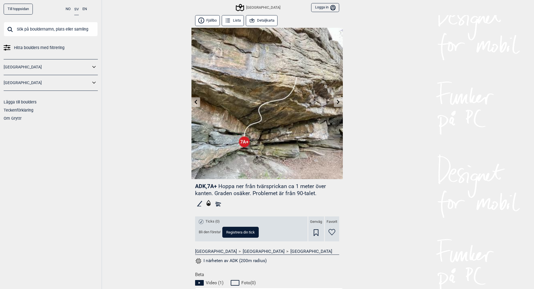
click at [339, 101] on icon at bounding box center [338, 101] width 4 height 4
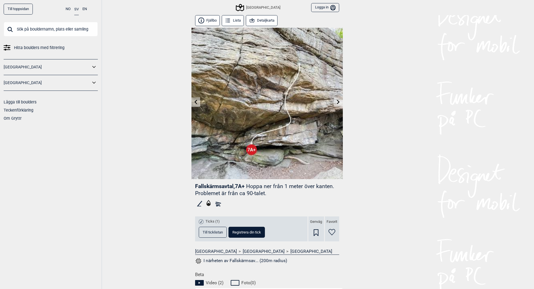
click at [340, 99] on link at bounding box center [338, 101] width 9 height 9
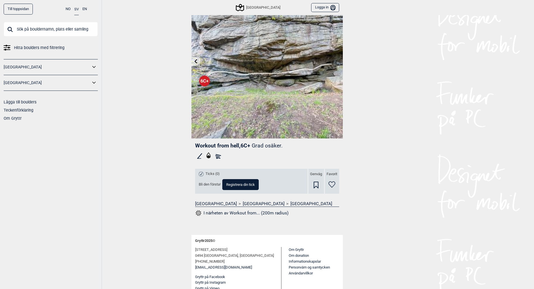
scroll to position [43, 0]
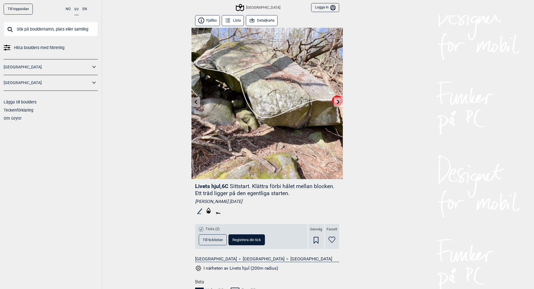
click at [261, 20] on button "Detaljkarta" at bounding box center [262, 20] width 32 height 11
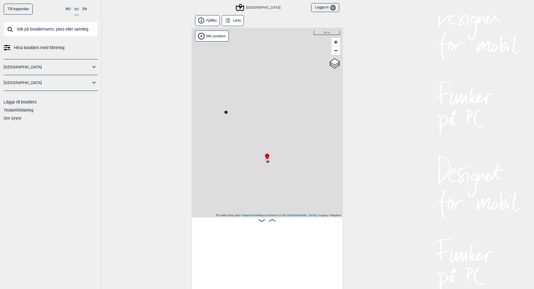
scroll to position [0, 2982]
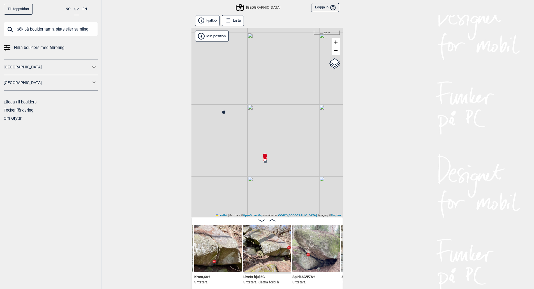
click at [224, 113] on circle at bounding box center [223, 112] width 3 height 3
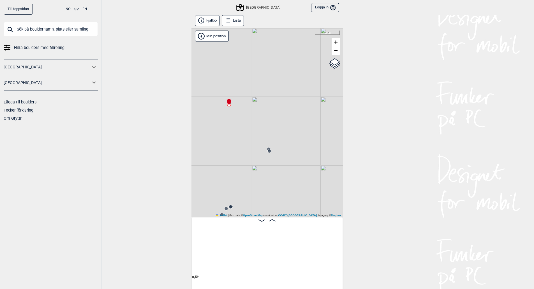
scroll to position [0, 2793]
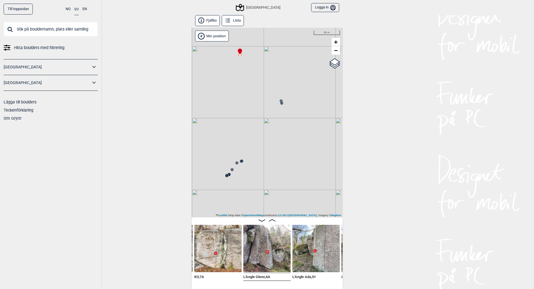
drag, startPoint x: 295, startPoint y: 108, endPoint x: 263, endPoint y: 199, distance: 96.3
click at [262, 200] on div "Utbyområdet Min position 30 m + −" at bounding box center [266, 122] width 151 height 189
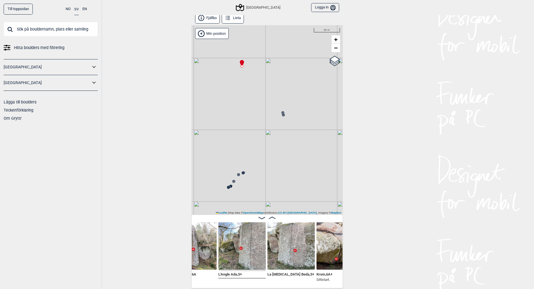
scroll to position [3, 0]
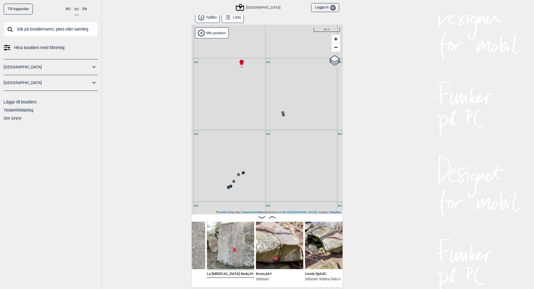
scroll to position [0, 2934]
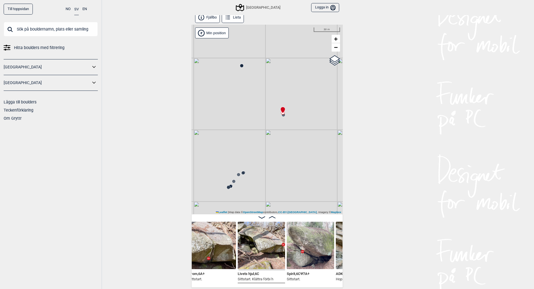
scroll to position [0, 3015]
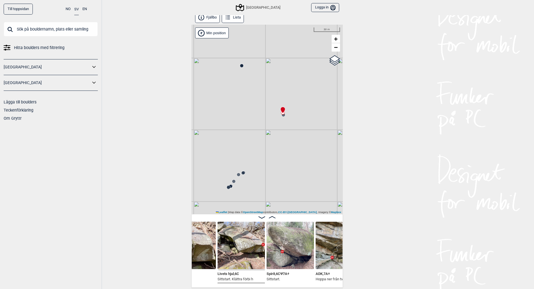
click at [234, 240] on img at bounding box center [240, 245] width 47 height 47
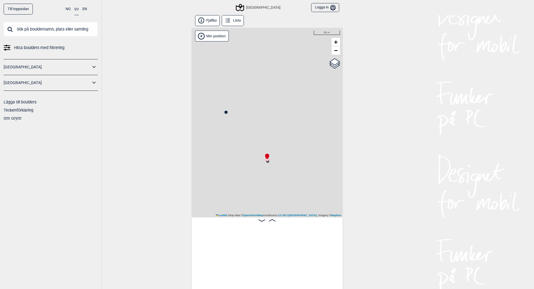
scroll to position [3, 0]
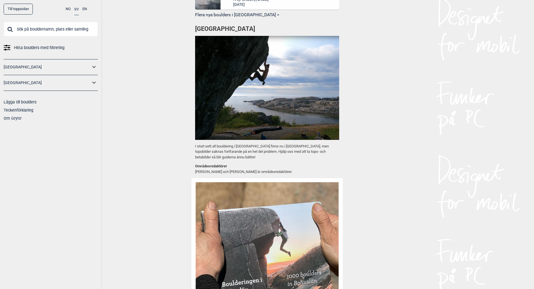
scroll to position [419, 0]
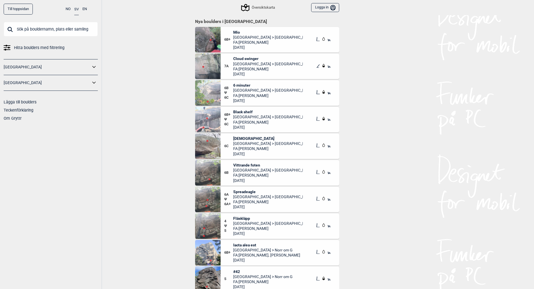
click at [242, 139] on span "[DEMOGRAPHIC_DATA]" at bounding box center [267, 138] width 69 height 5
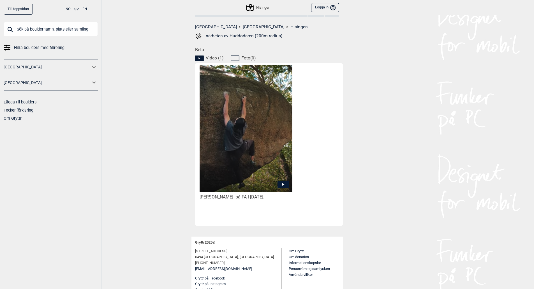
scroll to position [229, 0]
